Goal: Transaction & Acquisition: Subscribe to service/newsletter

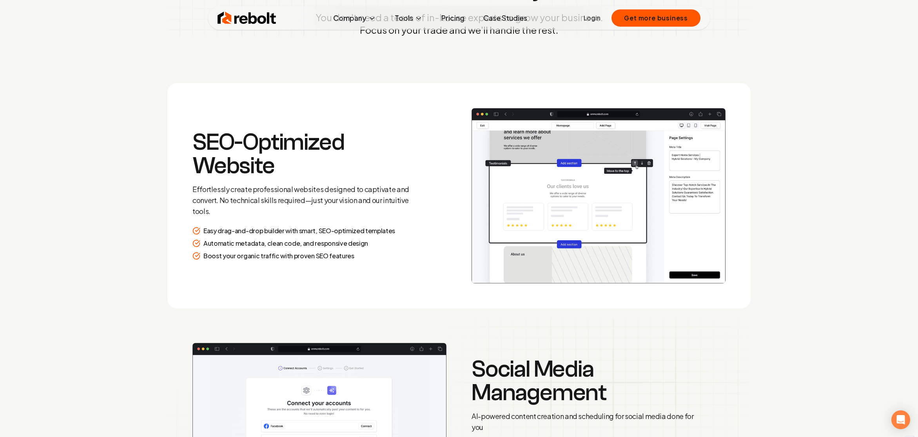
scroll to position [1184, 0]
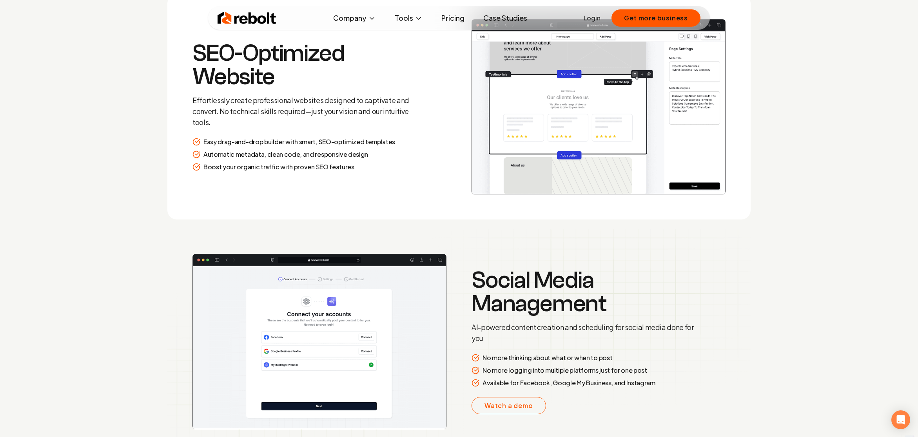
click at [574, 338] on p "AI-powered content creation and scheduling for social media done for you" at bounding box center [585, 333] width 226 height 22
click at [615, 337] on p "AI-powered content creation and scheduling for social media done for you" at bounding box center [585, 333] width 226 height 22
click at [657, 339] on p "AI-powered content creation and scheduling for social media done for you" at bounding box center [585, 333] width 226 height 22
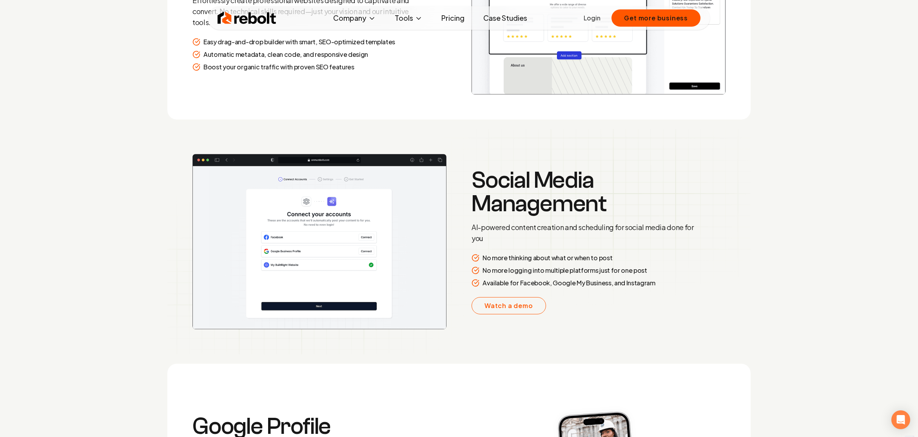
scroll to position [1379, 0]
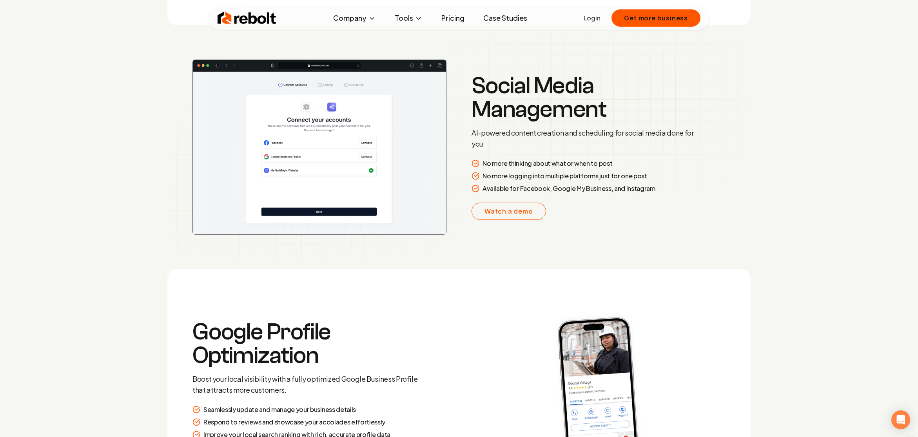
click at [629, 191] on p "Available for Facebook, Google My Business, and Instagram" at bounding box center [569, 188] width 173 height 9
click at [282, 162] on img at bounding box center [319, 147] width 254 height 175
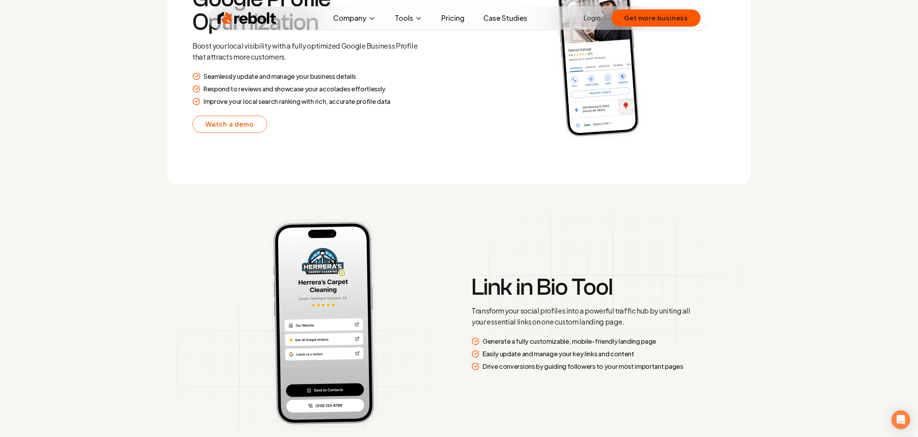
scroll to position [1878, 0]
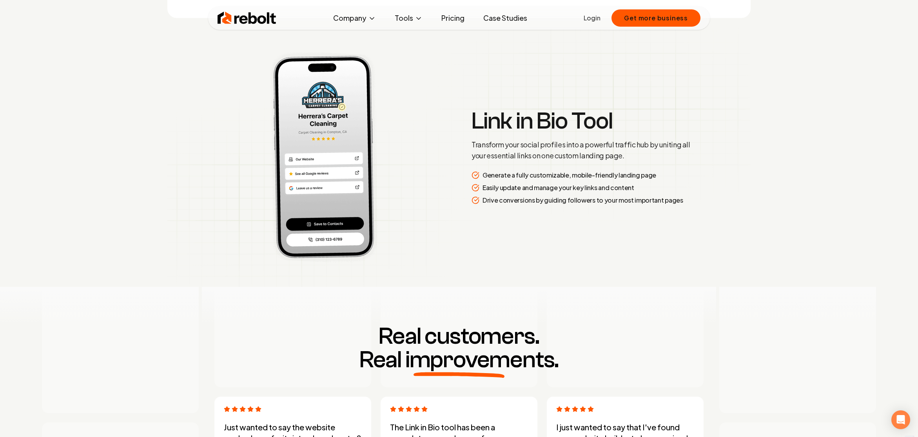
click at [319, 113] on img at bounding box center [319, 157] width 265 height 222
click at [333, 148] on img at bounding box center [319, 157] width 265 height 222
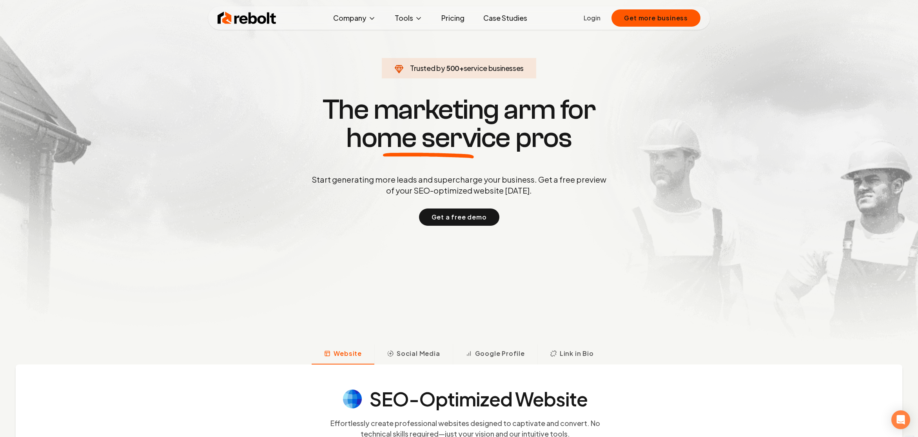
scroll to position [0, 0]
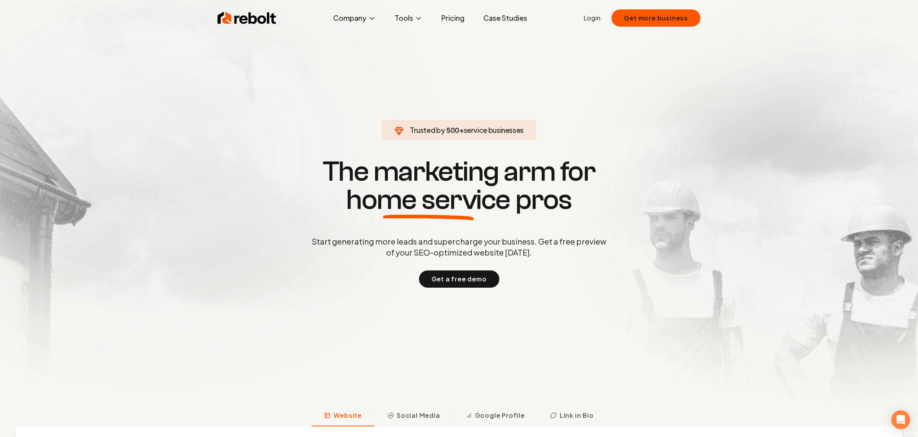
click at [455, 16] on link "Pricing" at bounding box center [453, 18] width 36 height 16
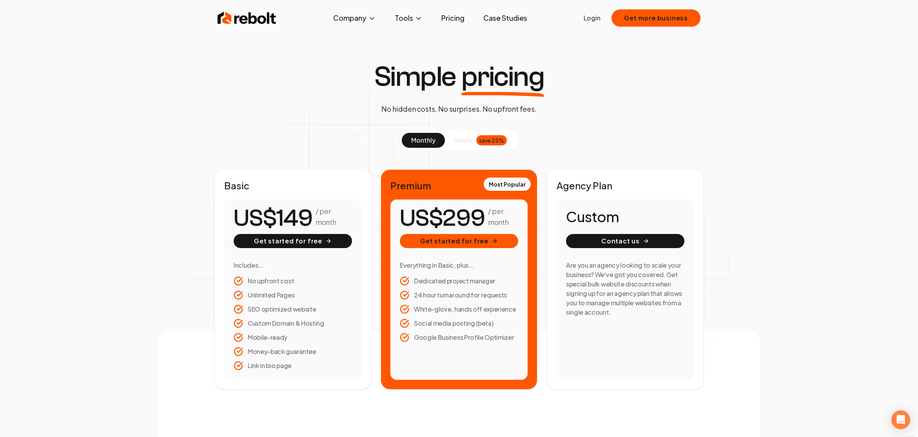
click at [676, 161] on section "monthly yearly save 25% Basic / per month Get started for free Includes... No u…" at bounding box center [458, 260] width 489 height 260
click at [459, 140] on span "yearly" at bounding box center [463, 140] width 18 height 9
click at [425, 138] on span "monthly" at bounding box center [423, 140] width 24 height 8
click at [466, 142] on span "yearly" at bounding box center [463, 140] width 18 height 9
click at [428, 140] on span "monthly" at bounding box center [423, 140] width 24 height 8
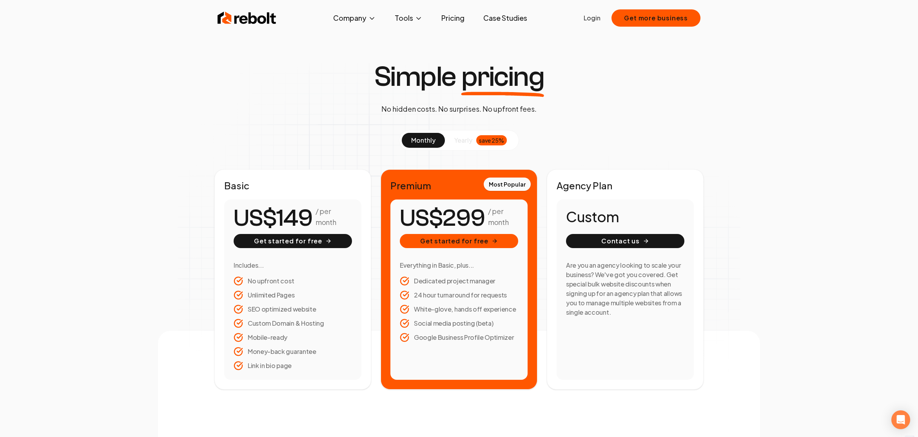
click at [748, 217] on div "Simple pricing No hidden costs. No surprises. No upfront fees. monthly yearly s…" at bounding box center [459, 226] width 602 height 327
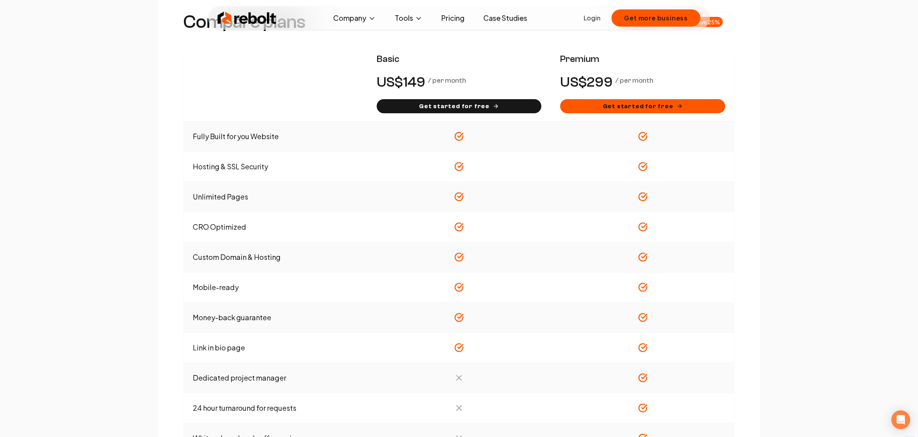
scroll to position [563, 0]
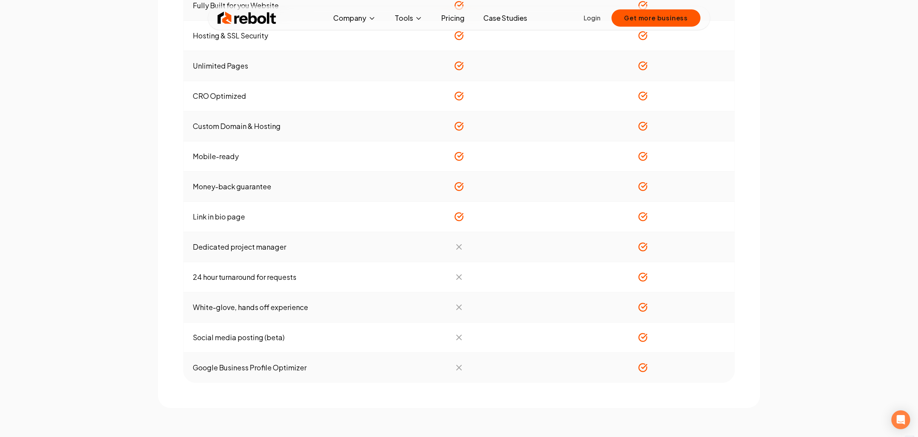
click at [754, 191] on div "Compare plans monthly yearly save 25% Basic / per month Get started for free Pr…" at bounding box center [459, 88] width 602 height 640
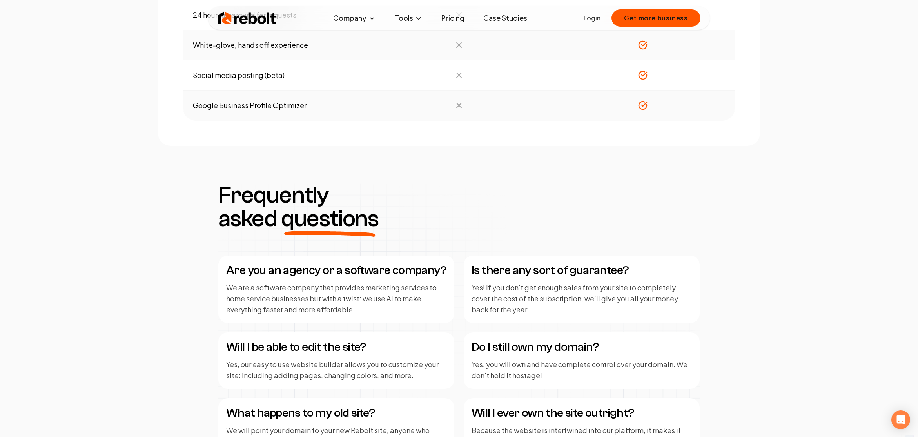
scroll to position [949, 0]
